Goal: Task Accomplishment & Management: Use online tool/utility

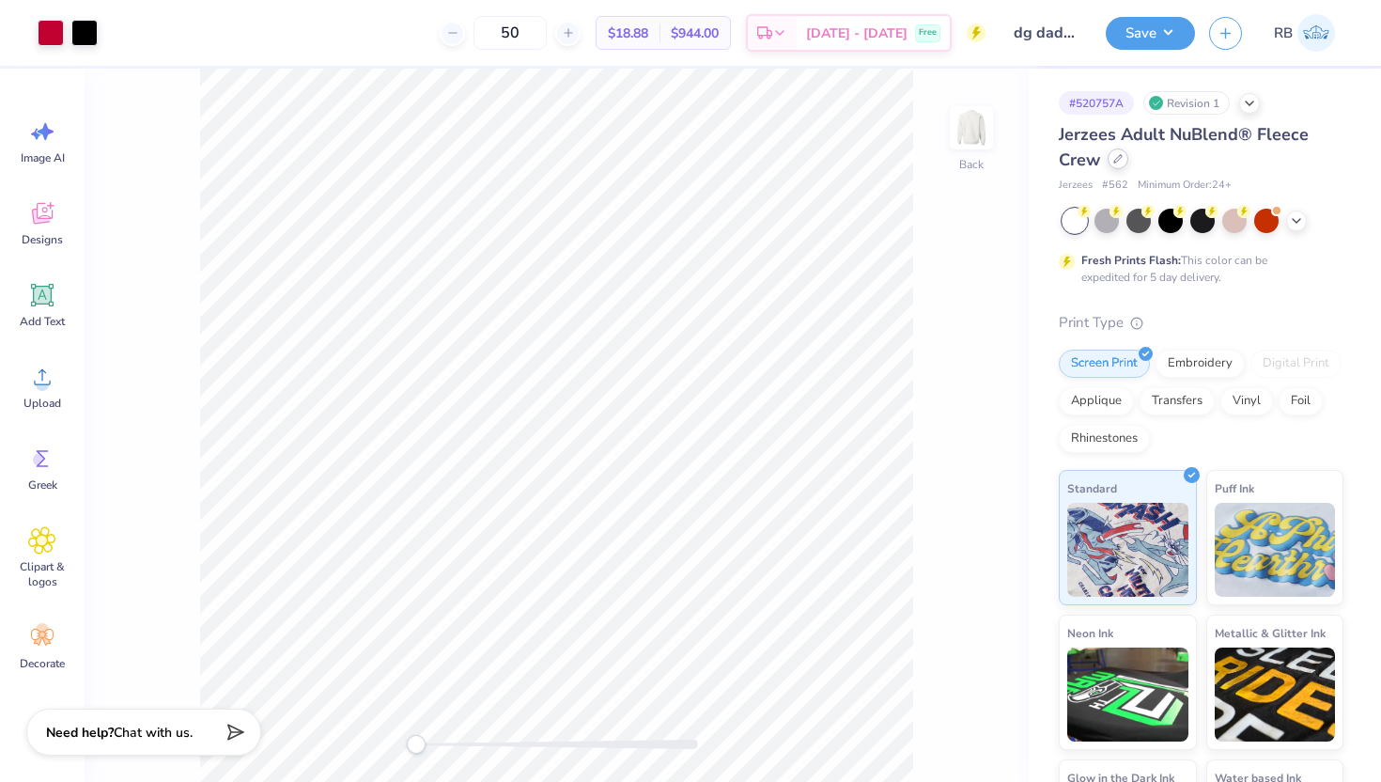
click at [1117, 165] on div at bounding box center [1118, 158] width 21 height 21
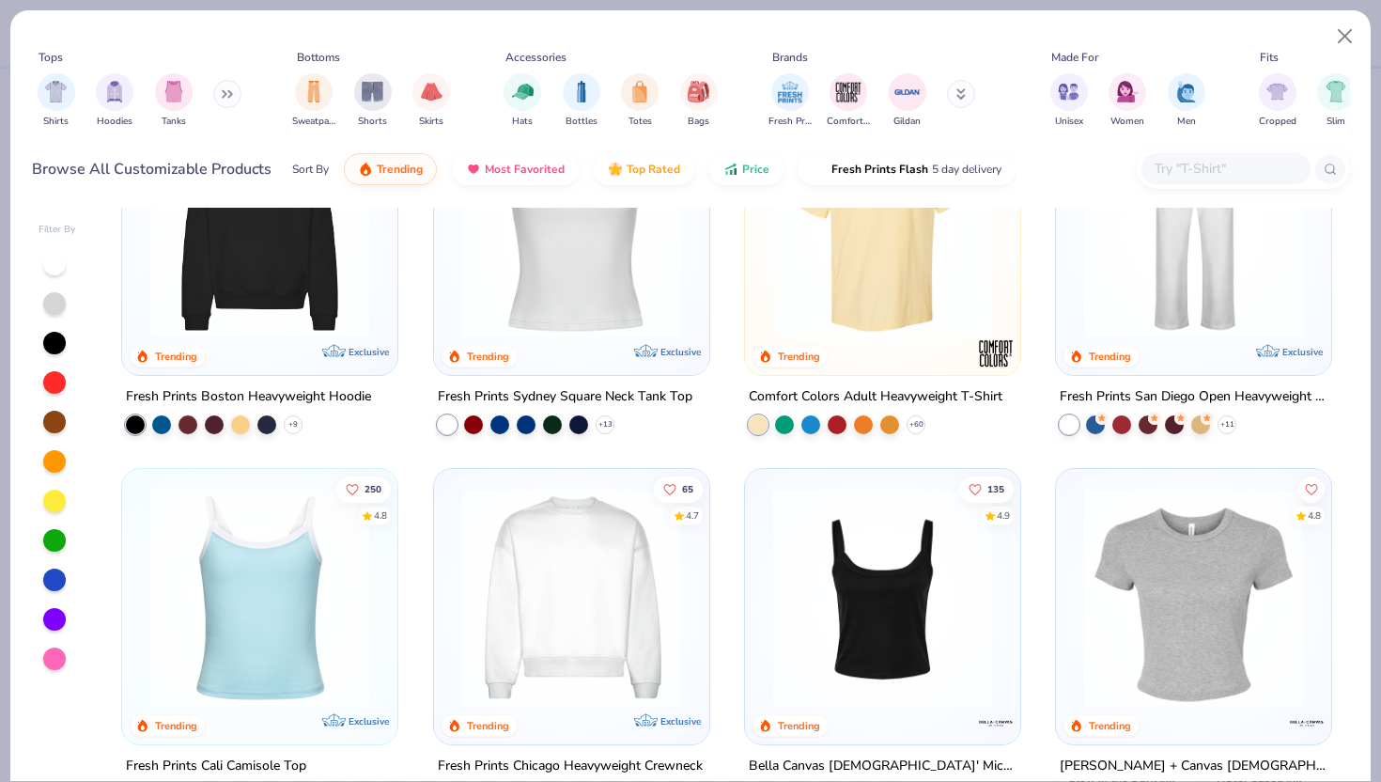
scroll to position [501, 0]
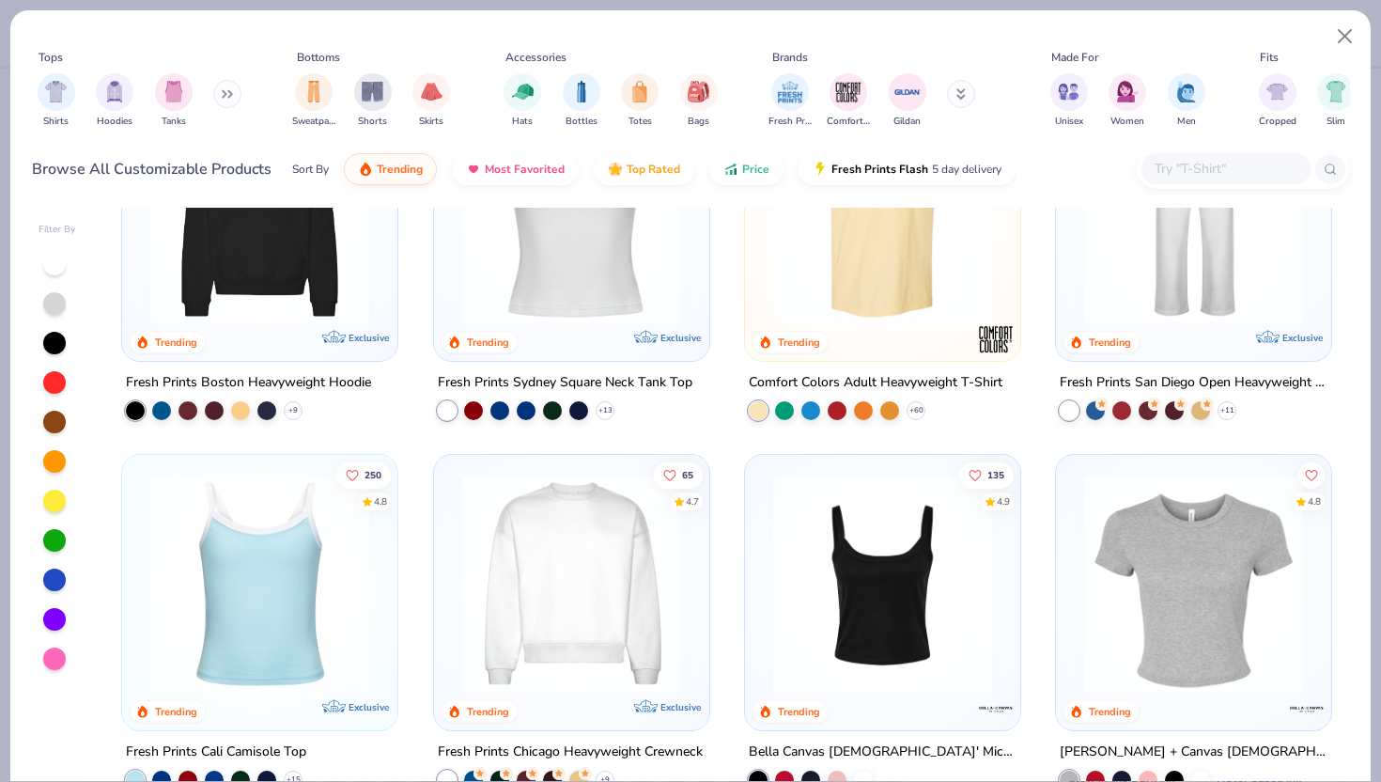
click at [612, 609] on img at bounding box center [572, 582] width 238 height 219
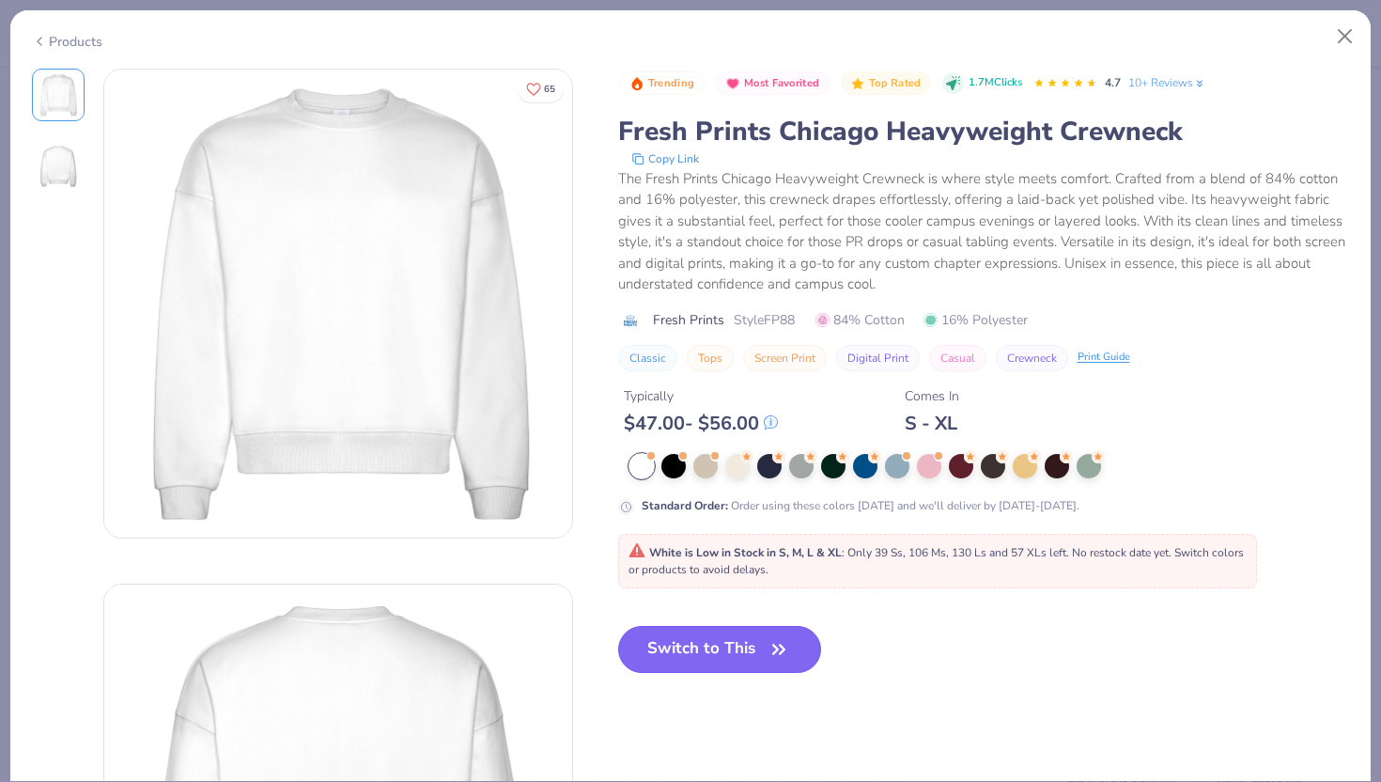
click at [702, 660] on button "Switch to This" at bounding box center [720, 649] width 204 height 47
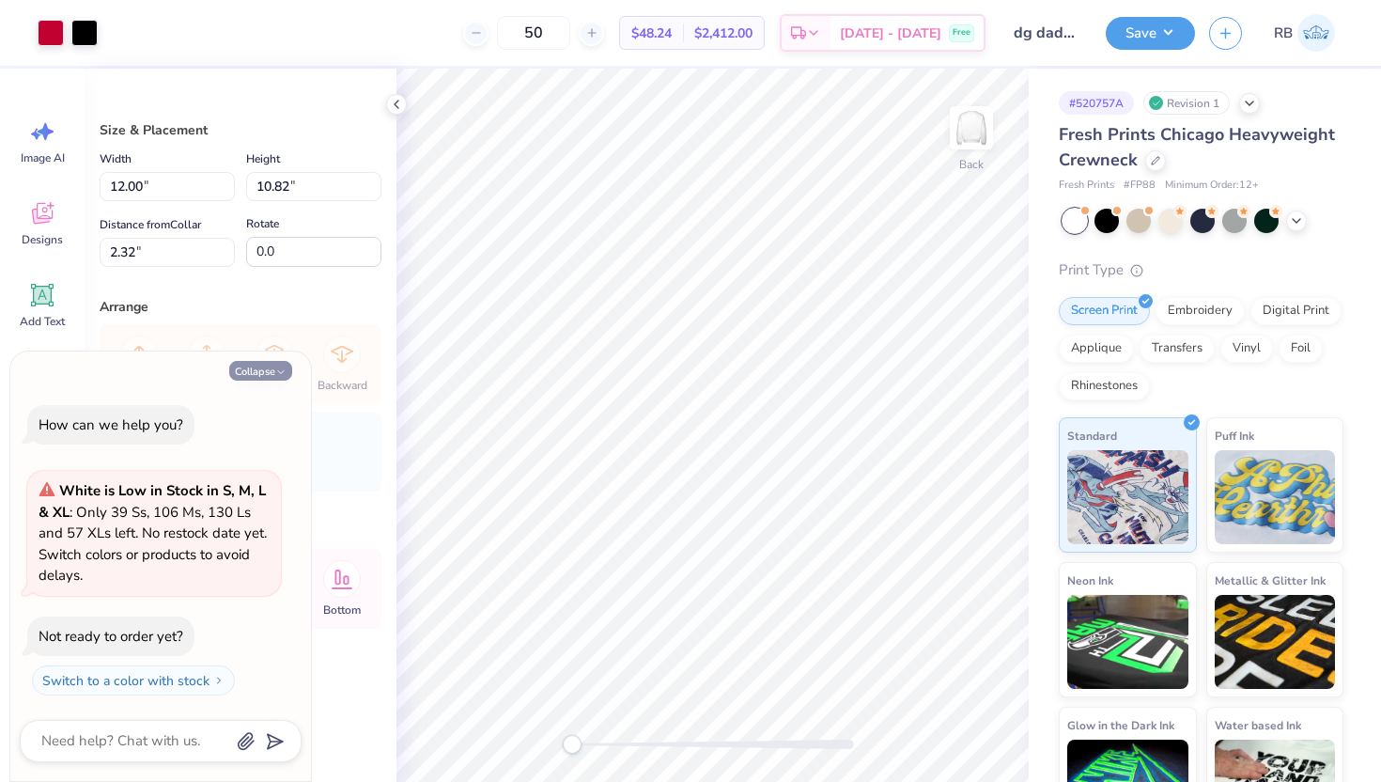
click at [264, 374] on button "Collapse" at bounding box center [260, 371] width 63 height 20
type textarea "x"
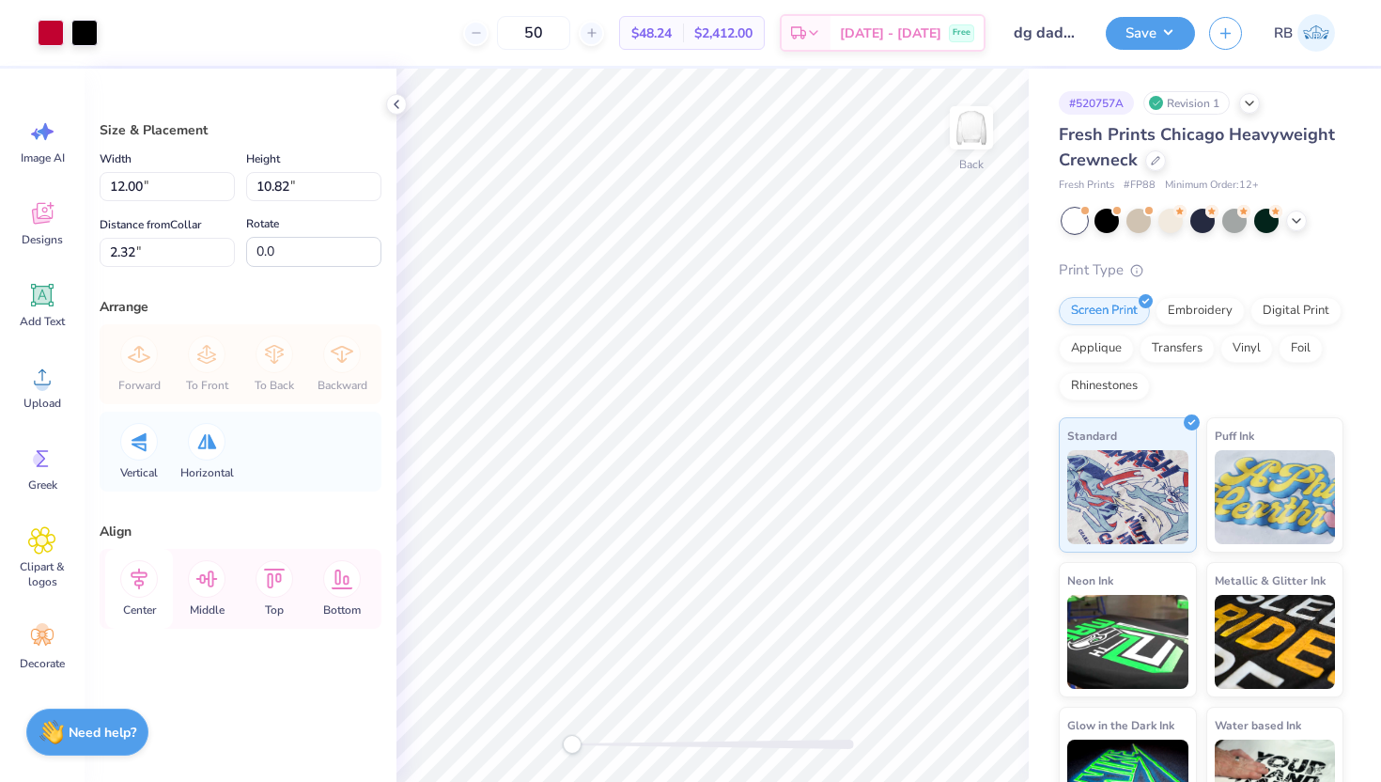
click at [145, 578] on icon at bounding box center [139, 579] width 38 height 38
click at [132, 251] on input "2.32" at bounding box center [167, 252] width 135 height 29
type input "2"
type input "3"
click at [132, 585] on icon at bounding box center [139, 579] width 38 height 38
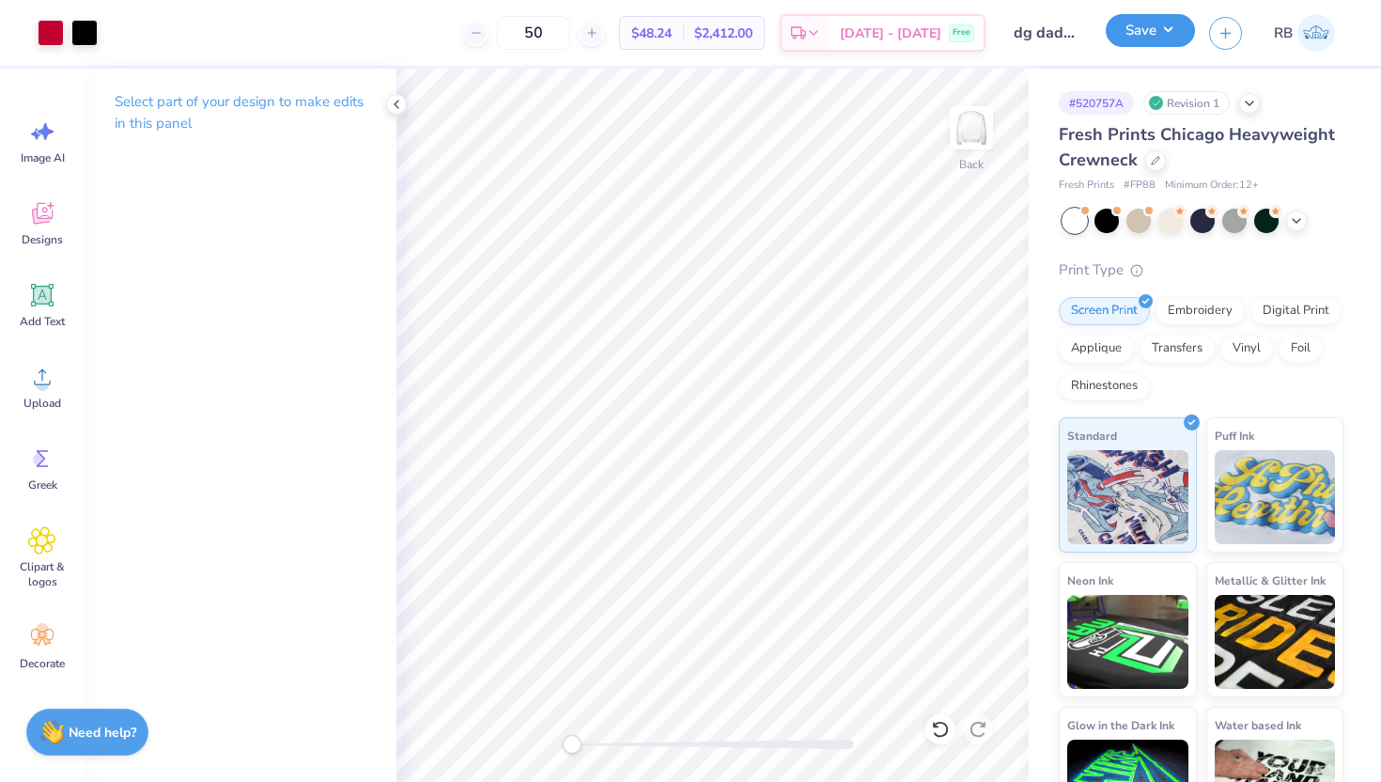
click at [1128, 38] on button "Save" at bounding box center [1150, 30] width 89 height 33
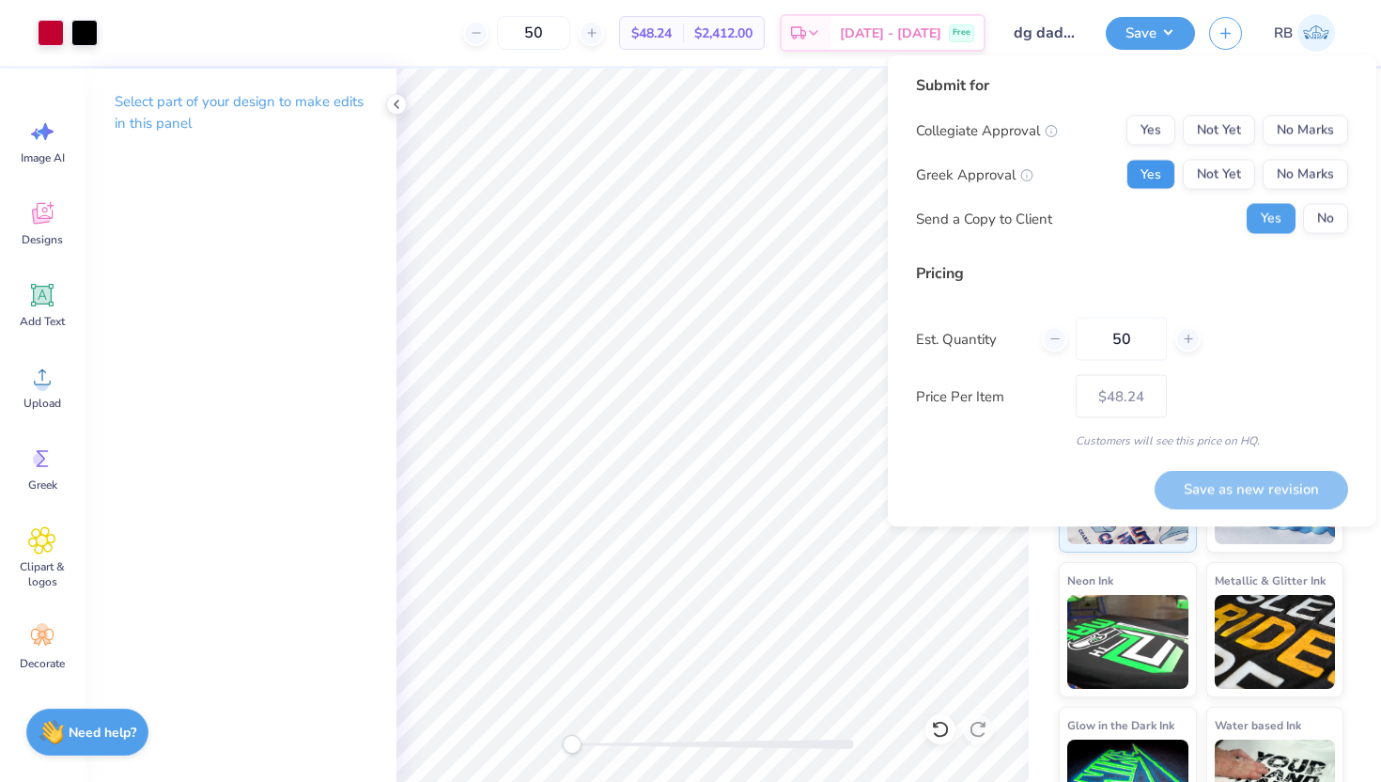
click at [1157, 166] on button "Yes" at bounding box center [1150, 175] width 49 height 30
click at [1320, 110] on div "Submit for Collegiate Approval Yes Not Yet No Marks Greek Approval Yes Not Yet …" at bounding box center [1132, 161] width 432 height 174
click at [1316, 123] on button "No Marks" at bounding box center [1305, 131] width 85 height 30
click at [1241, 490] on button "Save as new revision" at bounding box center [1252, 489] width 194 height 39
type input "$48.24"
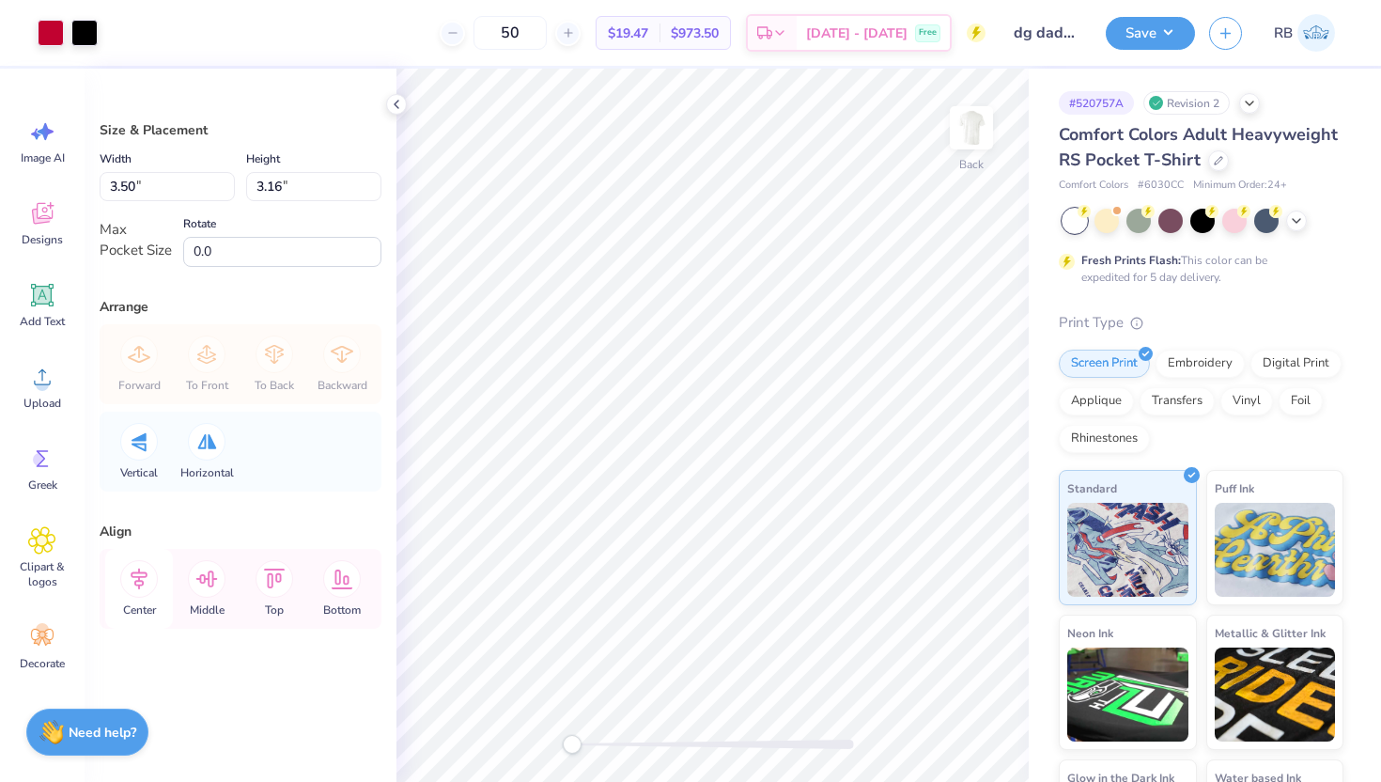
click at [140, 581] on icon at bounding box center [139, 579] width 17 height 22
click at [193, 582] on icon at bounding box center [207, 579] width 38 height 38
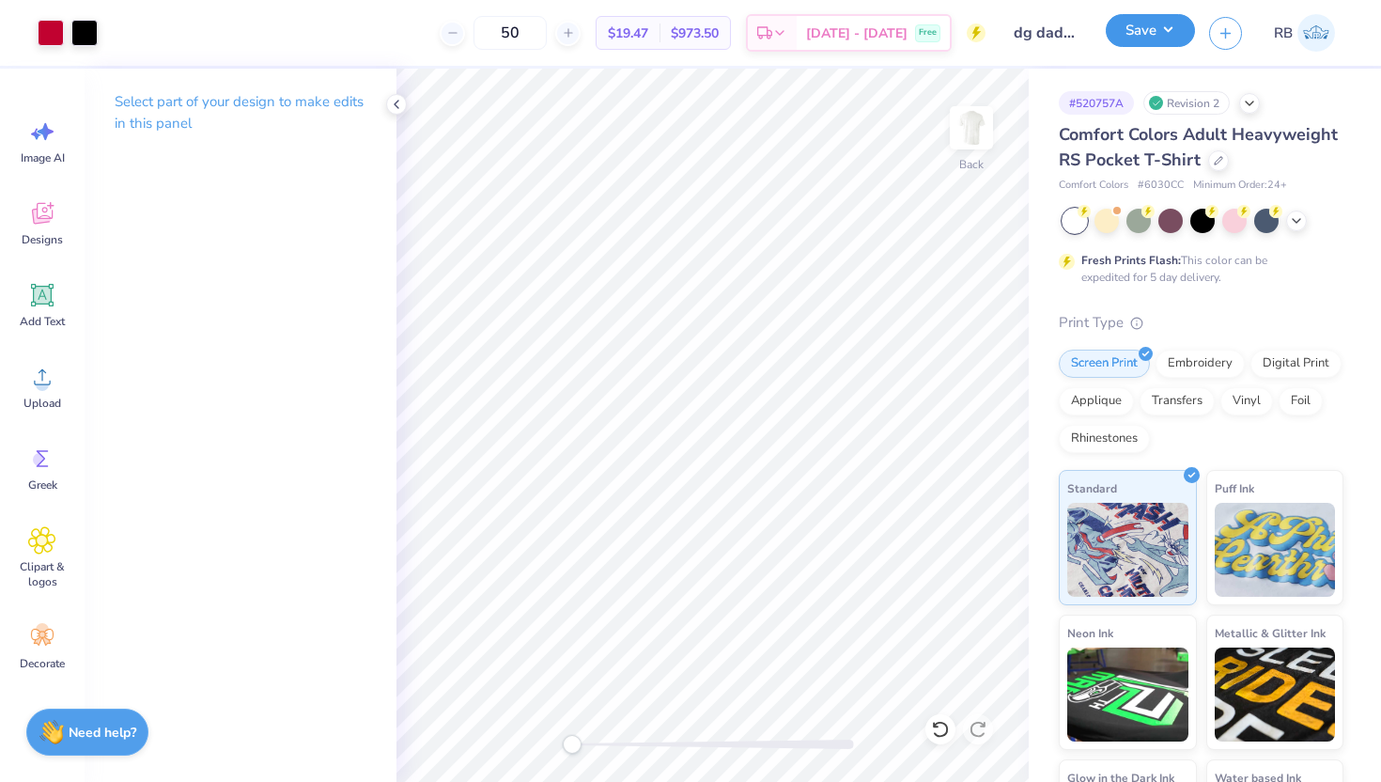
click at [1149, 31] on button "Save" at bounding box center [1150, 30] width 89 height 33
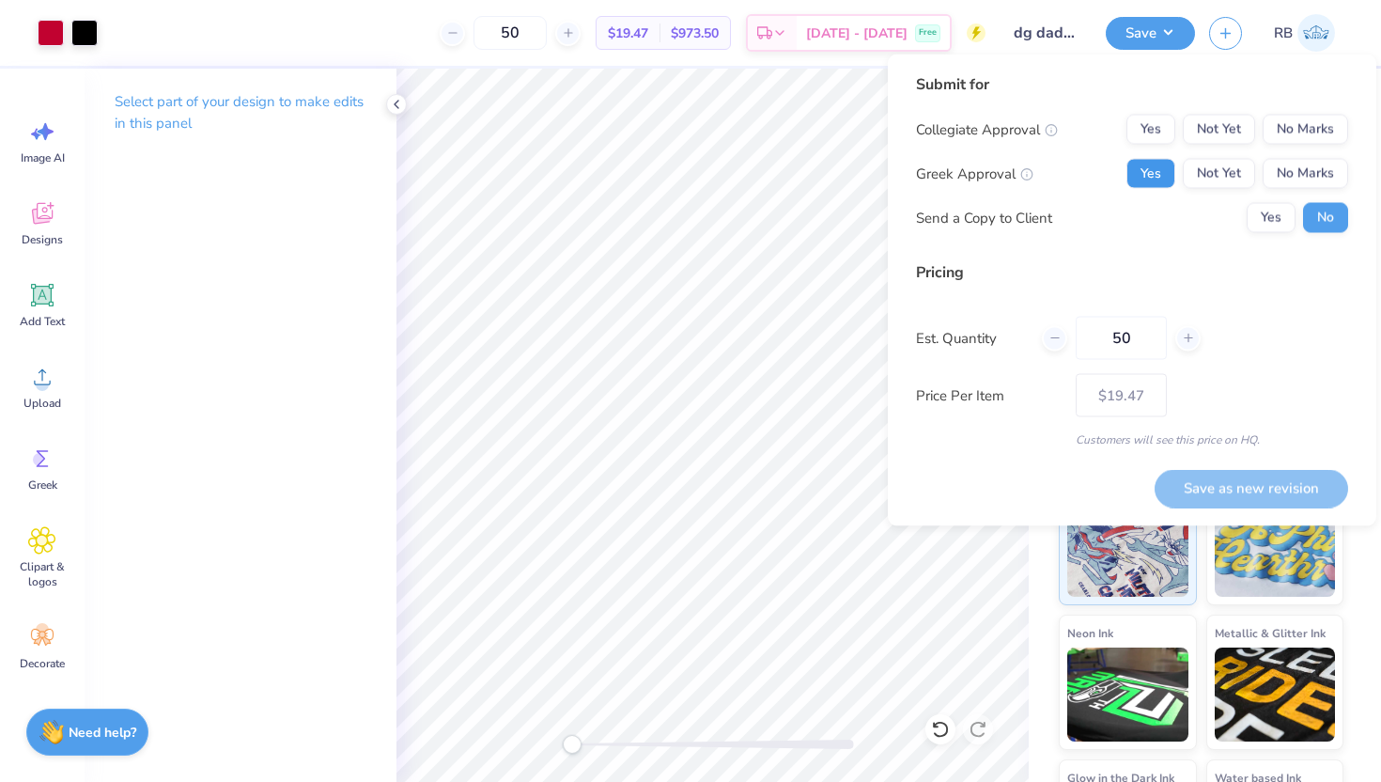
click at [1161, 176] on button "Yes" at bounding box center [1150, 174] width 49 height 30
click at [1271, 132] on button "No Marks" at bounding box center [1305, 130] width 85 height 30
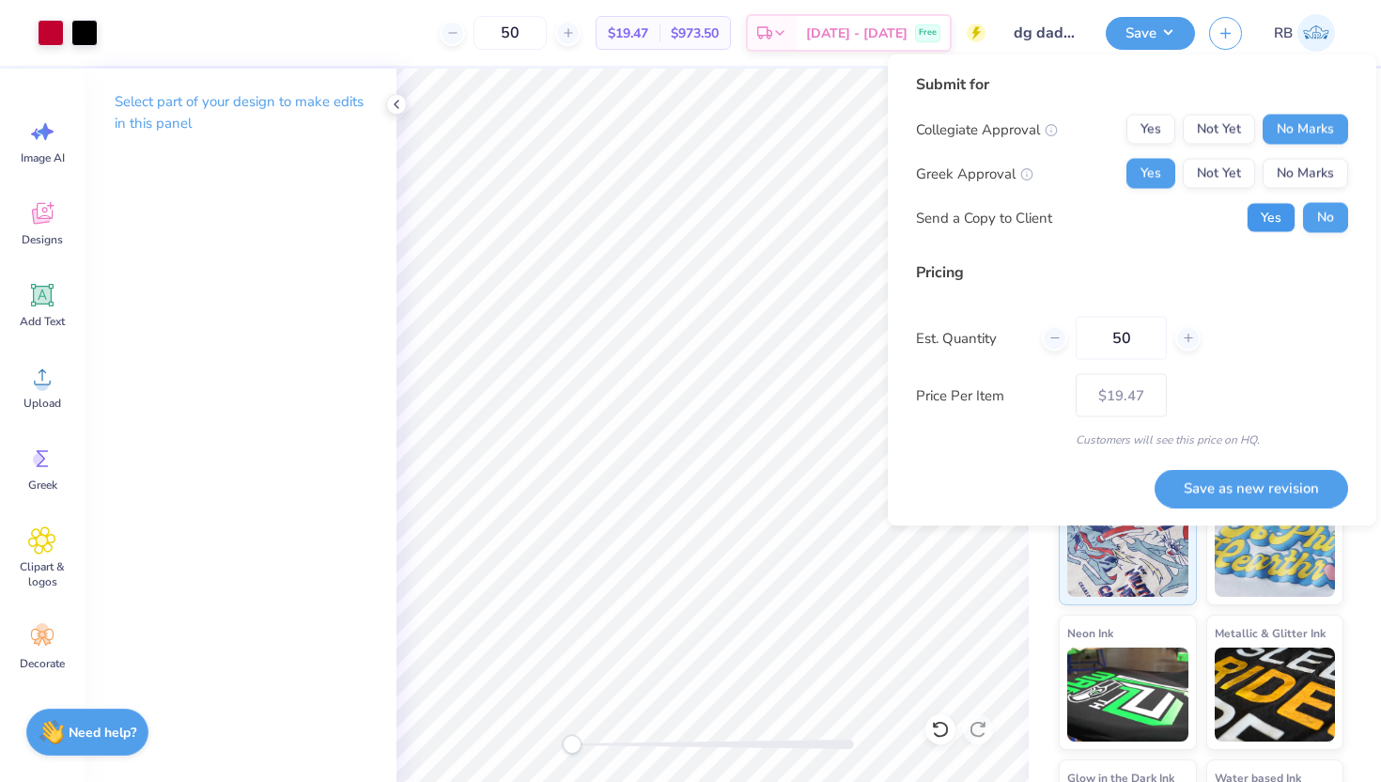
click at [1272, 231] on button "Yes" at bounding box center [1271, 218] width 49 height 30
click at [1235, 482] on button "Save as new revision" at bounding box center [1252, 488] width 194 height 39
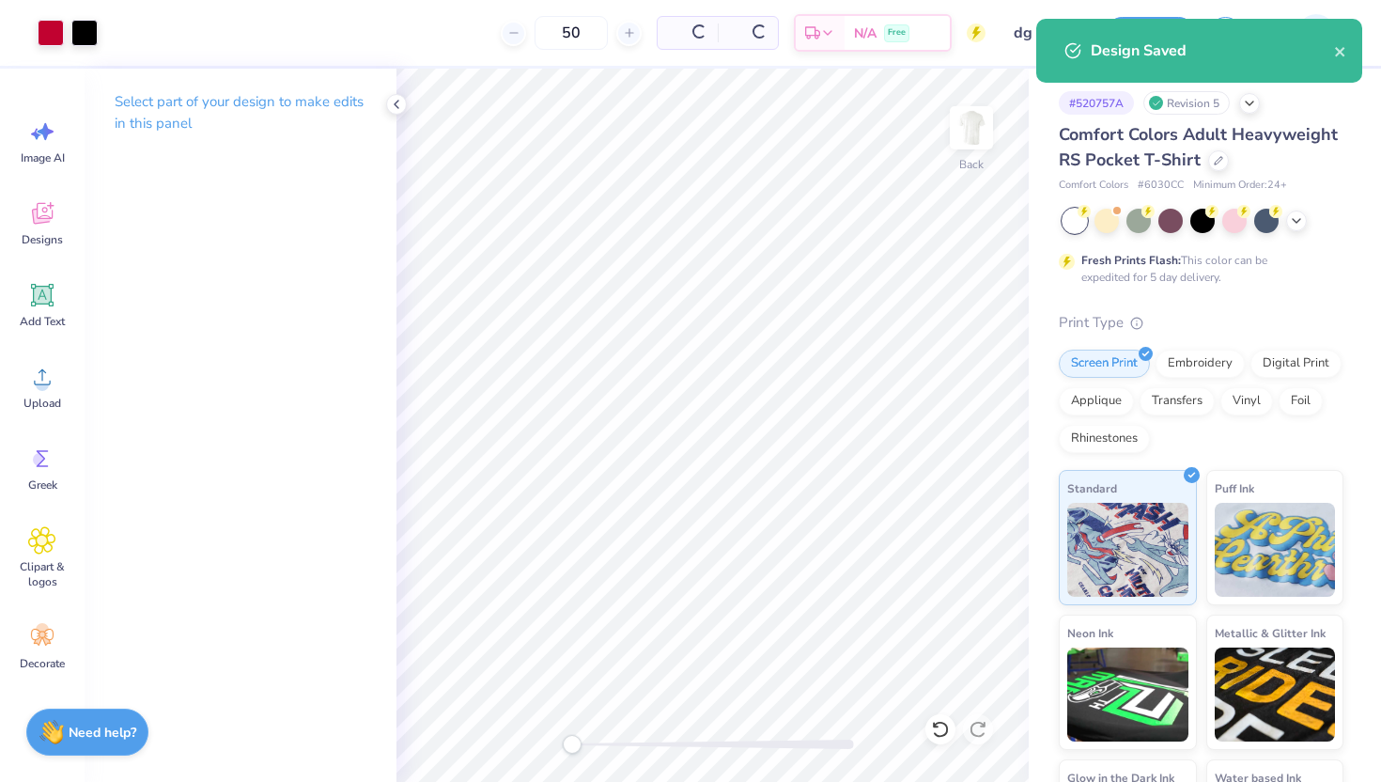
type input "$19.47"
